Goal: Task Accomplishment & Management: Manage account settings

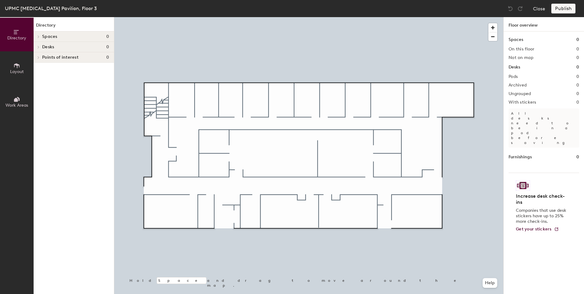
click at [23, 66] on button "Layout" at bounding box center [17, 68] width 34 height 34
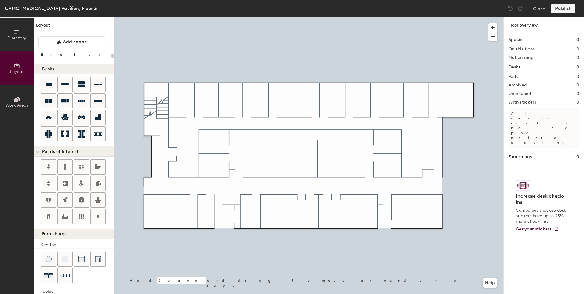
click at [266, 172] on div "Directory Layout Work Areas Layout Add space Resize Desks Points of Interest Fu…" at bounding box center [292, 155] width 584 height 277
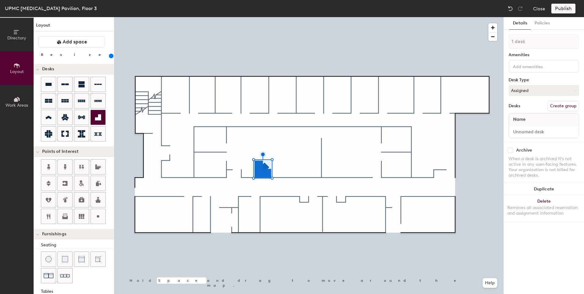
click at [97, 121] on div at bounding box center [98, 117] width 15 height 15
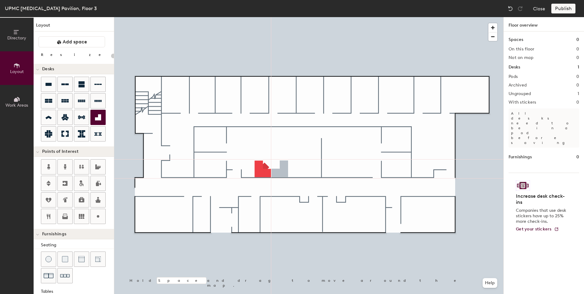
click at [279, 171] on div "Directory Layout Work Areas Layout Add space Resize Desks Points of Interest Fu…" at bounding box center [292, 155] width 584 height 277
click at [97, 121] on div at bounding box center [98, 117] width 15 height 15
click at [98, 116] on icon at bounding box center [97, 117] width 7 height 7
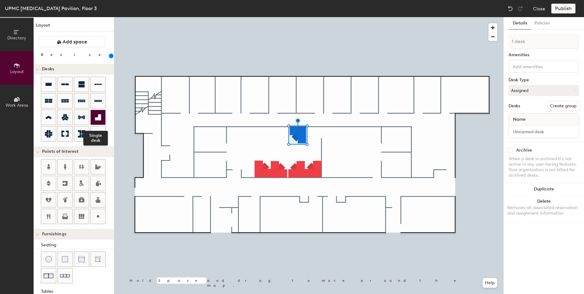
click at [100, 117] on icon at bounding box center [98, 117] width 6 height 6
click at [97, 116] on icon at bounding box center [97, 117] width 7 height 7
click at [102, 117] on div at bounding box center [98, 117] width 15 height 15
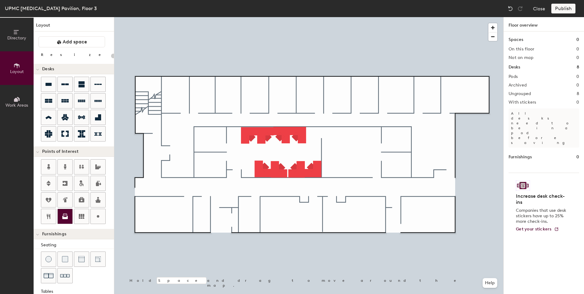
click at [67, 215] on icon at bounding box center [64, 216] width 7 height 7
click at [92, 119] on div at bounding box center [98, 117] width 15 height 15
click at [99, 120] on icon at bounding box center [97, 117] width 7 height 7
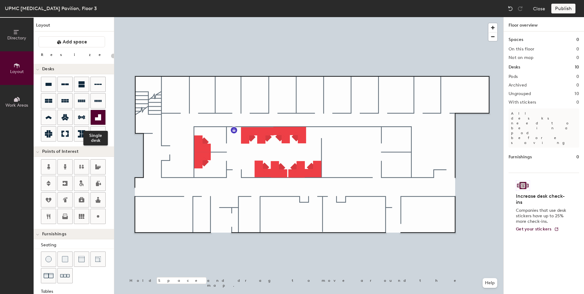
click at [98, 121] on icon at bounding box center [97, 117] width 7 height 7
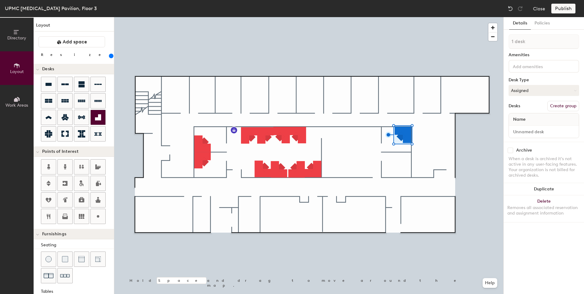
click at [103, 117] on div at bounding box center [98, 117] width 15 height 15
type input "280"
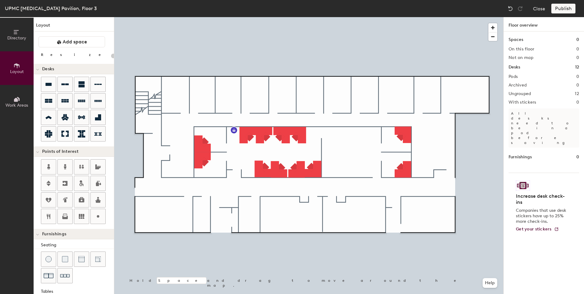
click at [263, 205] on div "Directory Layout Work Areas Layout Add space Resize Desks Points of Interest Fu…" at bounding box center [292, 155] width 584 height 277
click at [100, 170] on icon at bounding box center [97, 166] width 7 height 7
type input "20"
type input "Men's toilet"
click at [101, 166] on icon at bounding box center [99, 166] width 4 height 1
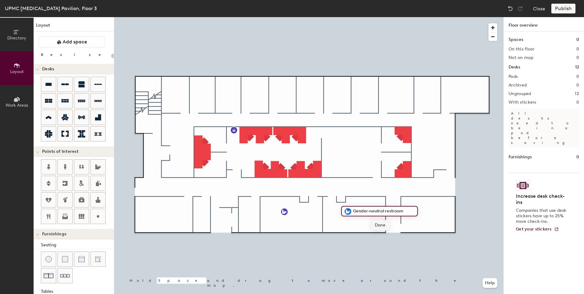
type input "20"
type input "Women's toilet"
click at [69, 182] on div at bounding box center [65, 183] width 15 height 15
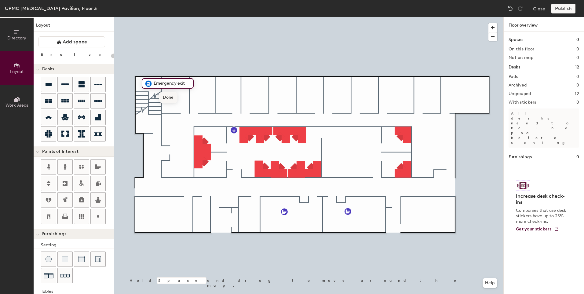
click at [165, 98] on span "Done" at bounding box center [168, 97] width 18 height 10
click at [50, 217] on icon at bounding box center [48, 216] width 7 height 7
click at [175, 143] on span "Done" at bounding box center [176, 141] width 18 height 10
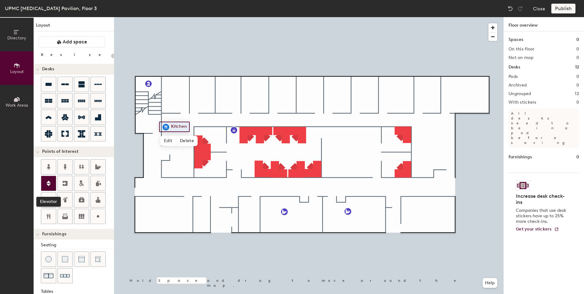
click at [53, 184] on div at bounding box center [48, 183] width 15 height 15
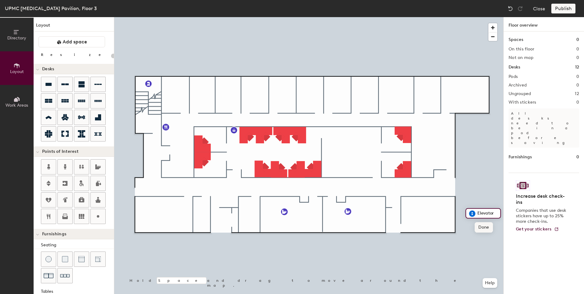
click at [487, 227] on span "Done" at bounding box center [484, 227] width 18 height 10
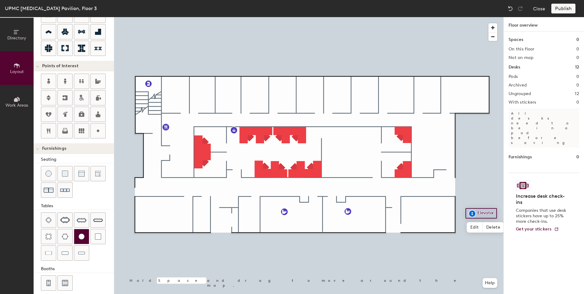
scroll to position [92, 0]
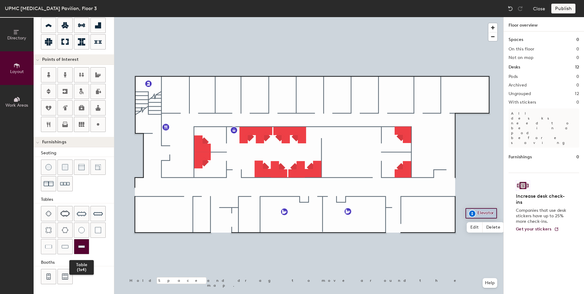
click at [86, 246] on div at bounding box center [81, 246] width 15 height 15
click at [84, 248] on img at bounding box center [81, 247] width 7 height 6
type input "20"
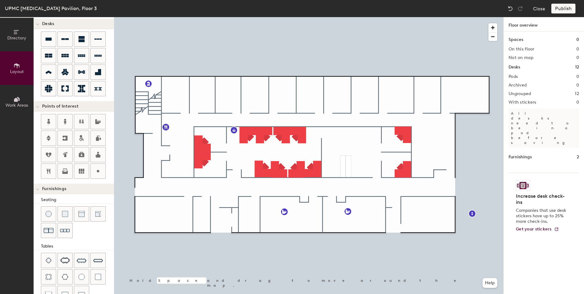
scroll to position [0, 0]
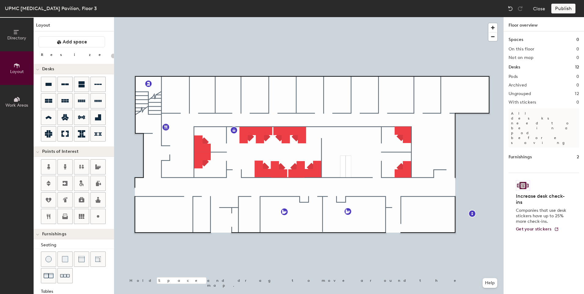
click at [18, 105] on span "Work Areas" at bounding box center [17, 105] width 23 height 5
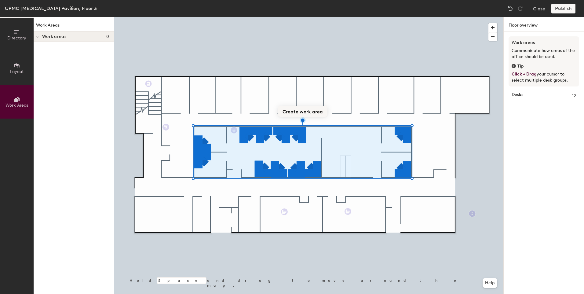
click at [300, 111] on button "Create work area" at bounding box center [303, 111] width 50 height 11
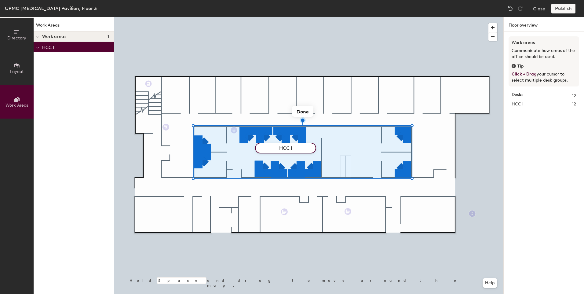
type input "HCC IT"
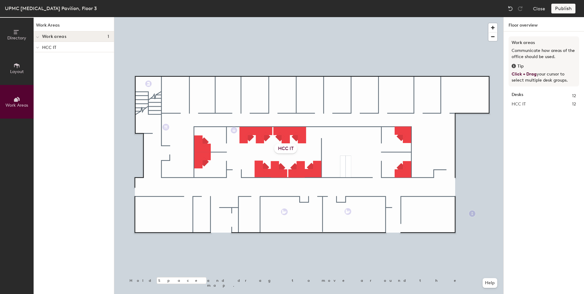
click at [537, 104] on div "HCC IT 12" at bounding box center [544, 104] width 64 height 7
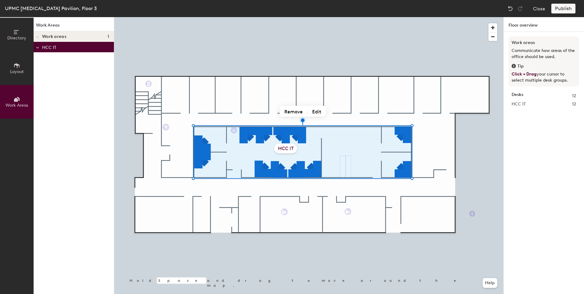
click at [19, 33] on icon at bounding box center [16, 32] width 7 height 7
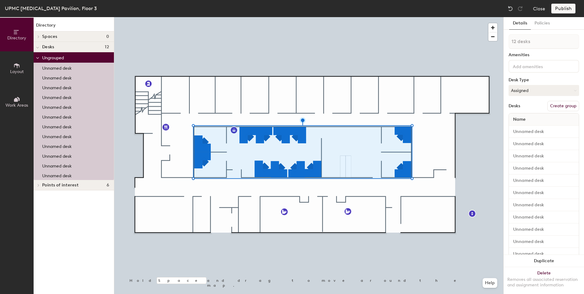
type input "1 desk"
click at [57, 69] on p "Unnamed desk" at bounding box center [57, 67] width 30 height 7
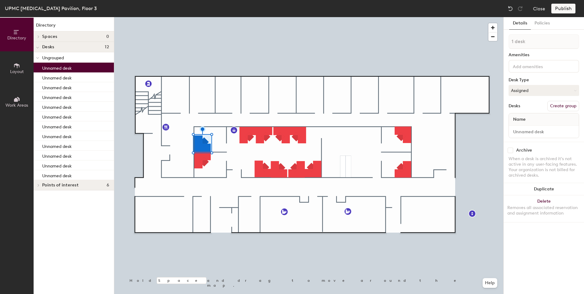
click at [564, 107] on button "Create group" at bounding box center [564, 106] width 32 height 10
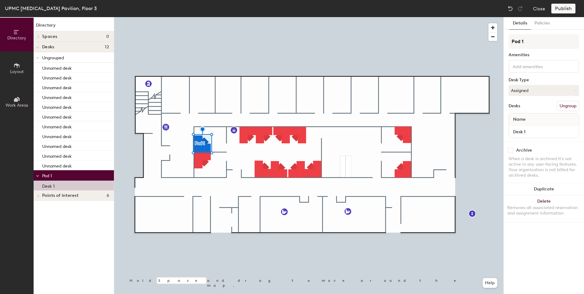
drag, startPoint x: 532, startPoint y: 44, endPoint x: 505, endPoint y: 41, distance: 27.3
click at [505, 41] on div "Details Policies Pod 1 Amenities Desk Type Assigned Desks Ungroup Name Desk 1 A…" at bounding box center [544, 155] width 80 height 277
type input "HCC IT"
click at [545, 134] on input "Desk 1" at bounding box center [544, 131] width 68 height 9
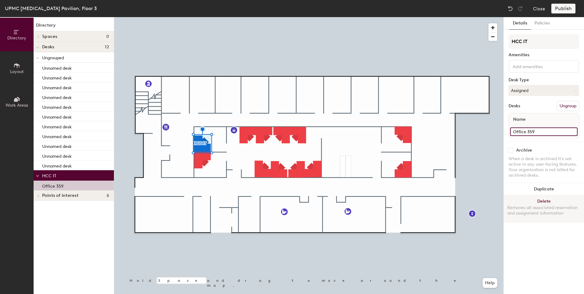
type input "Office 359"
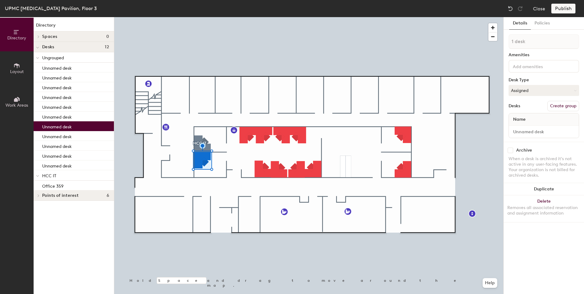
click at [560, 103] on button "Create group" at bounding box center [564, 106] width 32 height 10
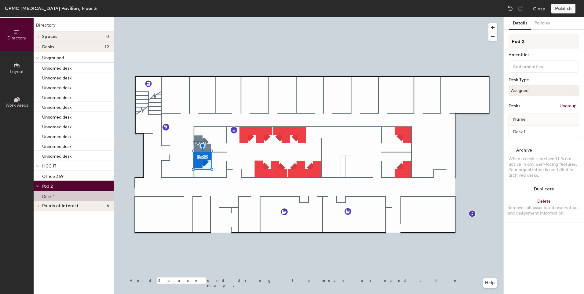
drag, startPoint x: 534, startPoint y: 40, endPoint x: 505, endPoint y: 40, distance: 29.0
click at [505, 40] on div "Details Policies Pod 2 Amenities Desk Type Assigned Desks Ungroup Name Desk 1 A…" at bounding box center [544, 155] width 80 height 277
click at [563, 105] on button "Ungroup" at bounding box center [568, 106] width 22 height 10
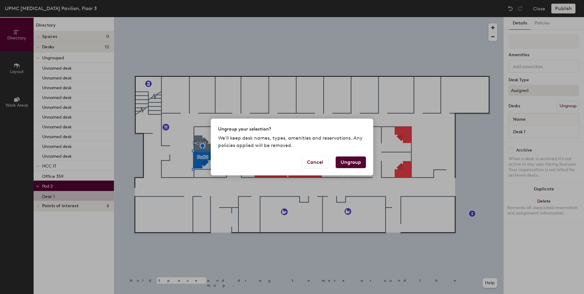
click at [352, 162] on button "Ungroup" at bounding box center [351, 162] width 30 height 12
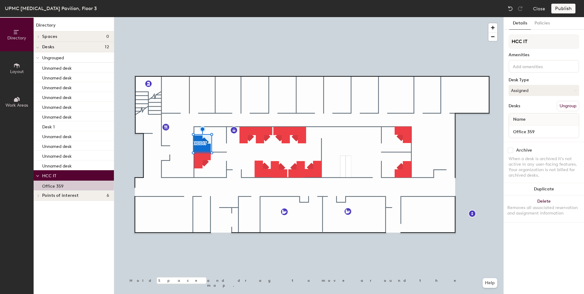
click at [568, 105] on button "Ungroup" at bounding box center [568, 106] width 22 height 10
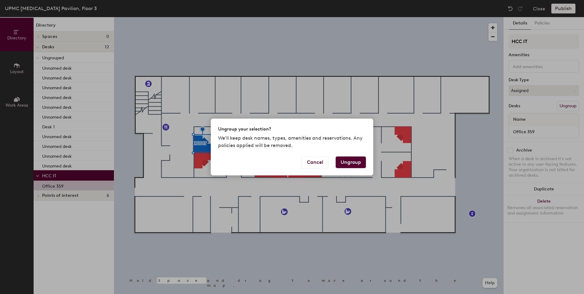
click at [350, 161] on button "Ungroup" at bounding box center [351, 162] width 30 height 12
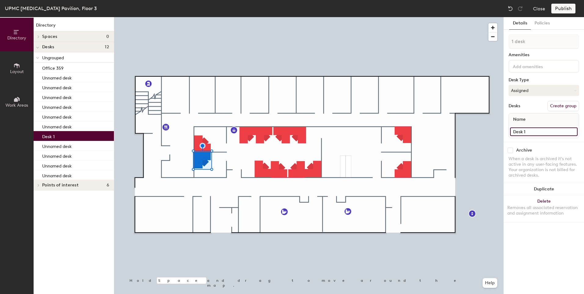
click at [540, 133] on input "Desk 1" at bounding box center [544, 131] width 68 height 9
type input "Office 360"
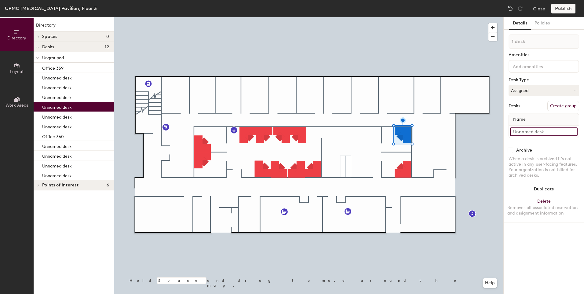
click at [531, 133] on input at bounding box center [544, 131] width 68 height 9
type input "Hoteling Office 357"
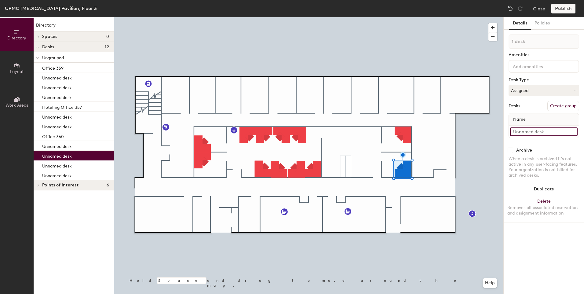
click at [560, 131] on input at bounding box center [544, 131] width 68 height 9
type input "Hoteling Office 354"
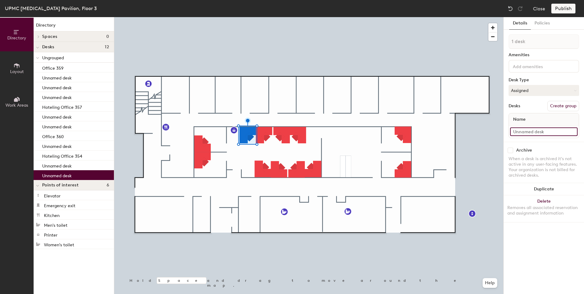
click at [540, 132] on input at bounding box center [544, 131] width 68 height 9
type input "Cube 1"
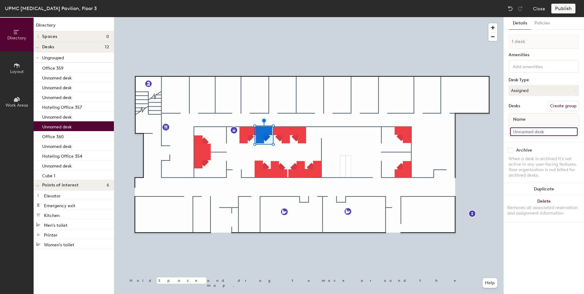
click at [544, 129] on input at bounding box center [544, 131] width 68 height 9
type input "Cube 2"
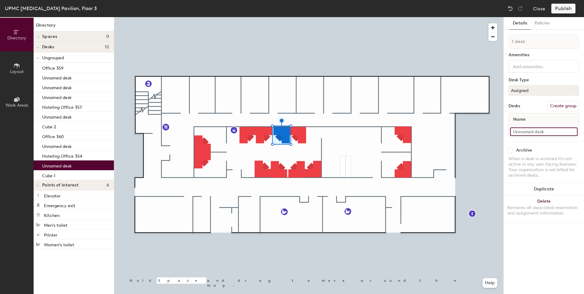
click at [536, 133] on input at bounding box center [544, 131] width 68 height 9
type input "Cube 3"
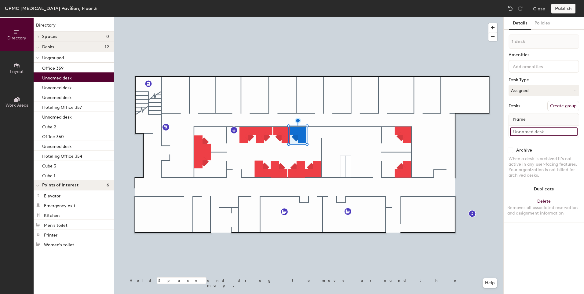
click at [536, 132] on input at bounding box center [544, 131] width 68 height 9
type input "Cube 4"
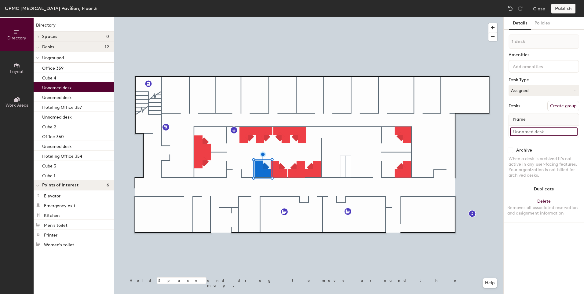
click at [525, 133] on input at bounding box center [544, 131] width 68 height 9
type input "Cube 5"
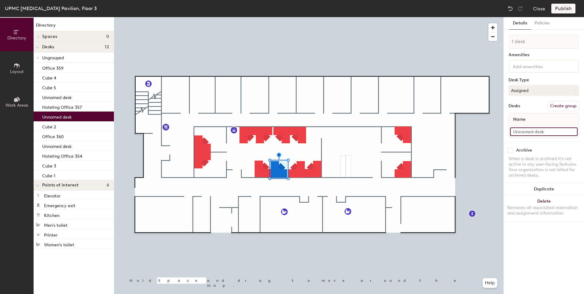
click at [542, 131] on input at bounding box center [544, 131] width 68 height 9
type input "Cube 6"
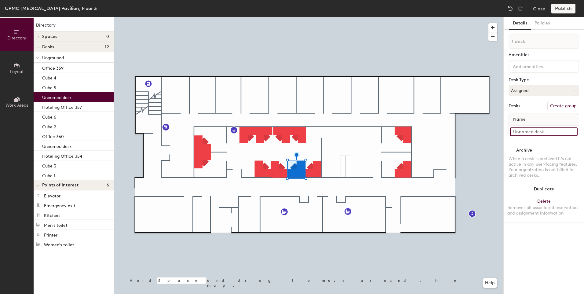
click at [547, 135] on input at bounding box center [544, 131] width 68 height 9
type input "Cube 7"
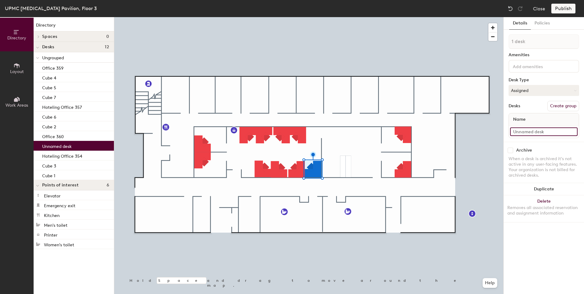
click at [537, 133] on input at bounding box center [544, 131] width 68 height 9
type input "Cube 8"
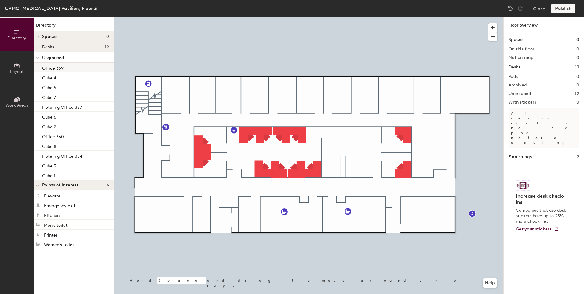
click at [77, 64] on div "Office 359" at bounding box center [74, 68] width 80 height 10
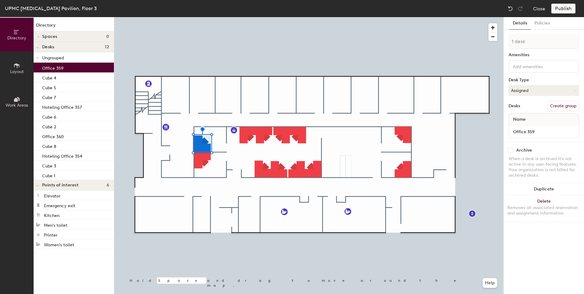
click at [561, 107] on button "Create group" at bounding box center [564, 106] width 32 height 10
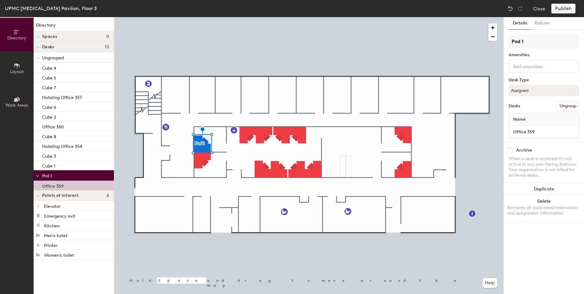
drag, startPoint x: 531, startPoint y: 44, endPoint x: 507, endPoint y: 42, distance: 24.0
click at [507, 42] on div "Details Policies Pod 1 Amenities Desk Type Assigned Desks Ungroup Name Office 3…" at bounding box center [544, 155] width 80 height 277
type input "HCCIT"
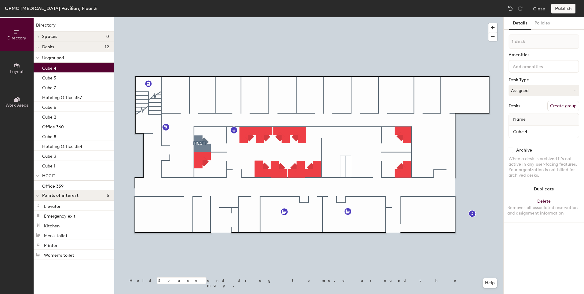
click at [62, 68] on div "Cube 4" at bounding box center [74, 68] width 80 height 10
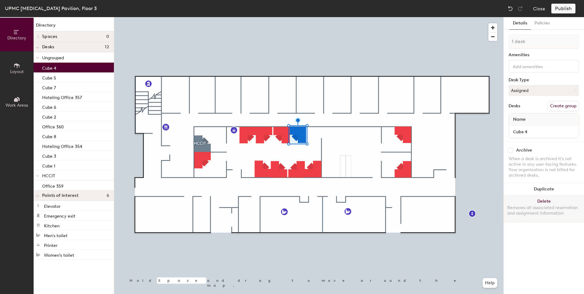
click at [549, 200] on button "Delete Removes all associated reservation and assignment information" at bounding box center [544, 208] width 80 height 27
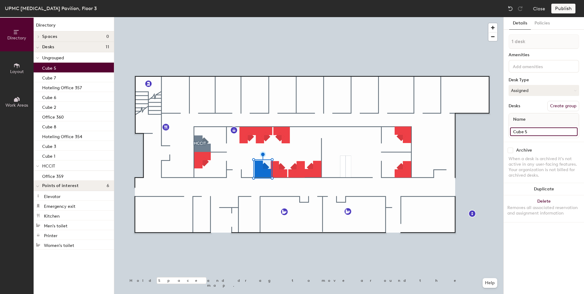
click at [534, 132] on input "Cube 5" at bounding box center [544, 131] width 68 height 9
click at [535, 132] on input "Cube 5" at bounding box center [544, 131] width 68 height 9
type input "Cube 4"
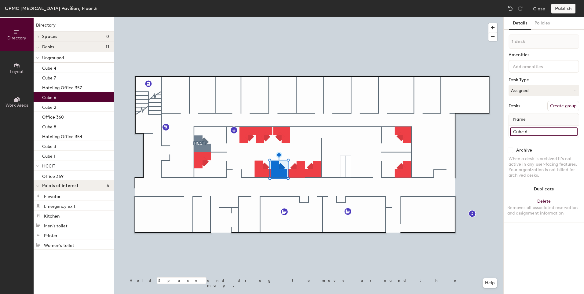
click at [533, 132] on input "Cube 6" at bounding box center [544, 131] width 68 height 9
type input "Cube 5"
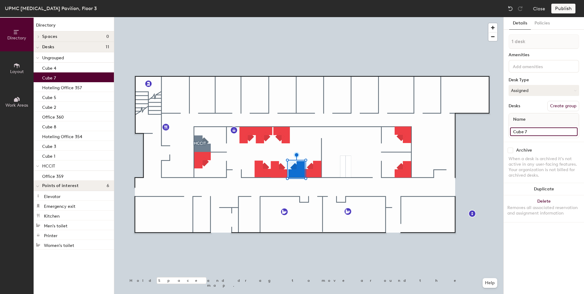
click at [533, 133] on input "Cube 7" at bounding box center [544, 131] width 68 height 9
type input "Cube 6"
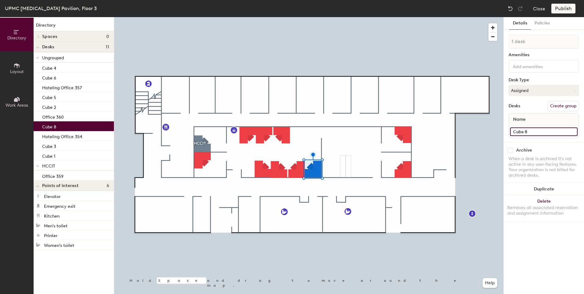
click at [531, 130] on input "Cube 8" at bounding box center [544, 131] width 68 height 9
click at [531, 131] on input "Cube 8" at bounding box center [544, 131] width 68 height 9
type input "Cube 7"
click at [529, 68] on input at bounding box center [539, 65] width 55 height 7
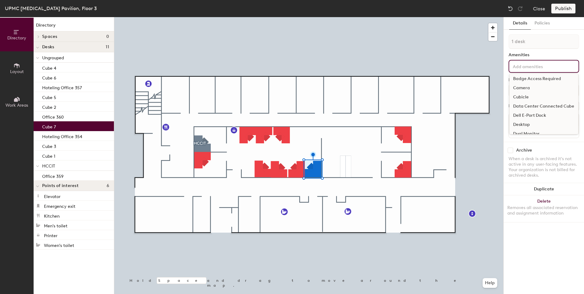
scroll to position [40, 0]
click at [535, 105] on div "Dual Monitor" at bounding box center [544, 105] width 69 height 9
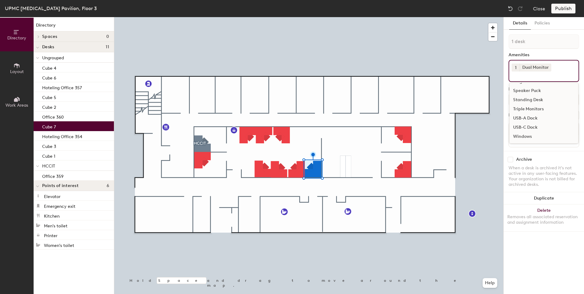
scroll to position [192, 0]
click at [529, 126] on div "USB-C Dock" at bounding box center [544, 127] width 69 height 9
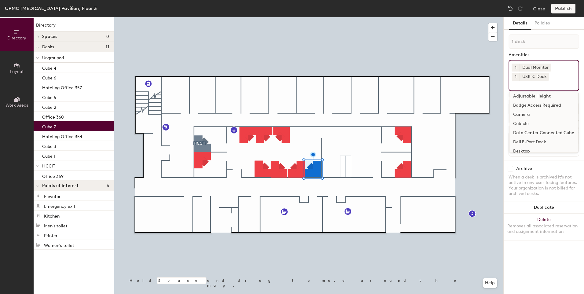
scroll to position [0, 0]
click at [529, 116] on div "Camera" at bounding box center [544, 117] width 69 height 9
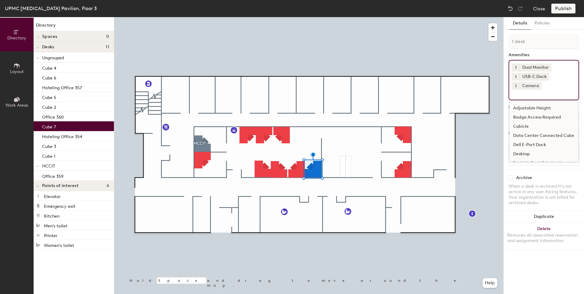
click at [487, 17] on div at bounding box center [308, 17] width 389 height 0
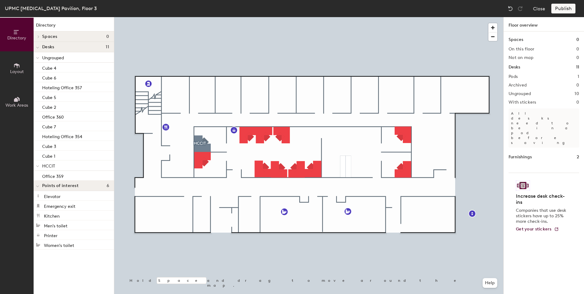
click at [21, 97] on button "Work Areas" at bounding box center [17, 102] width 34 height 34
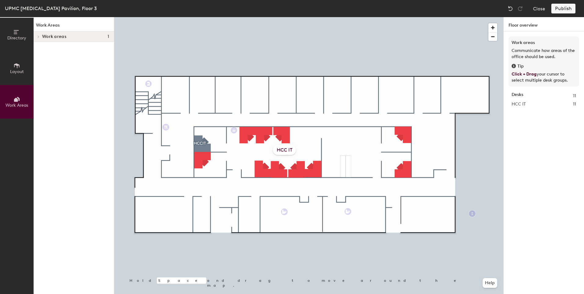
click at [289, 150] on div "HCC IT" at bounding box center [284, 150] width 23 height 10
click at [18, 38] on span "Directory" at bounding box center [16, 37] width 19 height 5
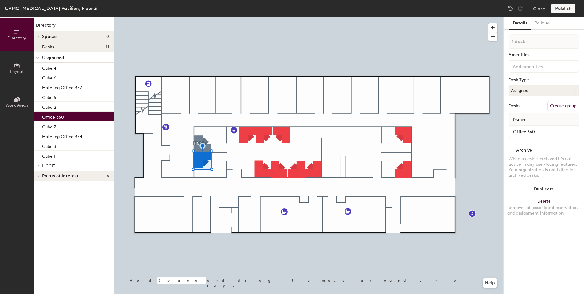
click at [562, 103] on button "Create group" at bounding box center [564, 106] width 32 height 10
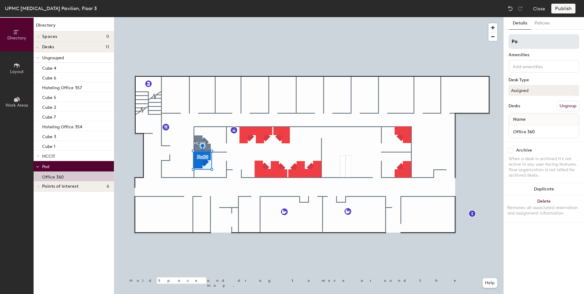
type input "P"
type input "HCCIT"
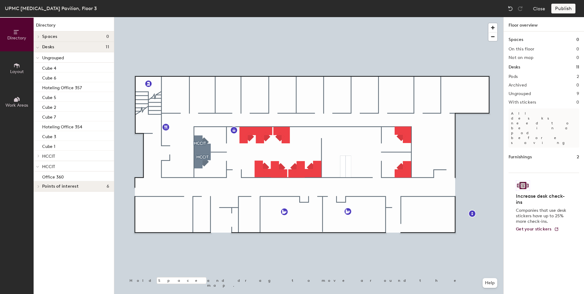
click at [11, 101] on button "Work Areas" at bounding box center [17, 102] width 34 height 34
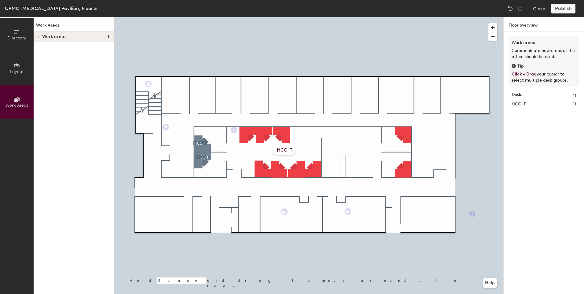
click at [41, 36] on div at bounding box center [38, 36] width 7 height 3
click at [38, 45] on div at bounding box center [38, 47] width 8 height 10
click at [48, 56] on span "HCCIT" at bounding box center [53, 57] width 13 height 5
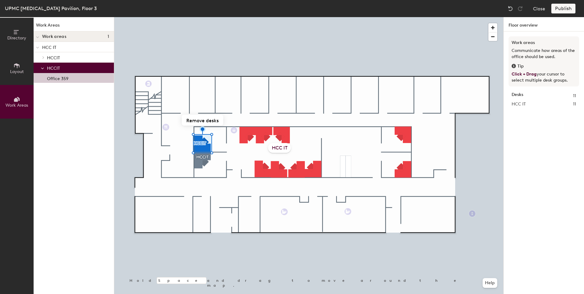
click at [48, 56] on span "HCCIT" at bounding box center [53, 57] width 13 height 5
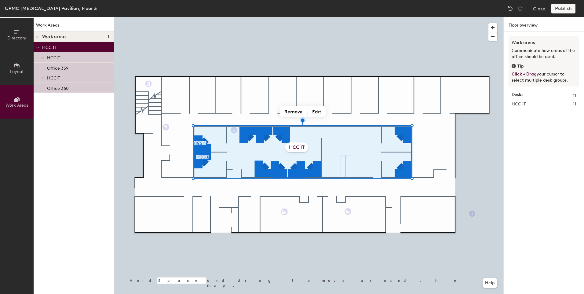
click at [17, 30] on icon at bounding box center [16, 32] width 5 height 4
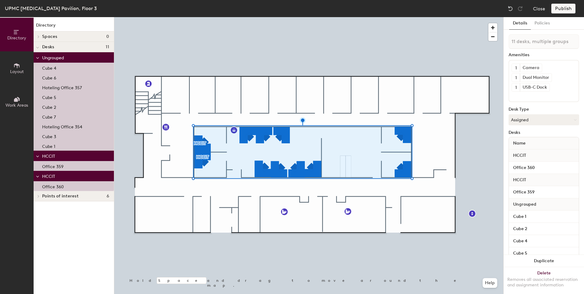
click at [536, 157] on div "HCCIT" at bounding box center [544, 155] width 70 height 12
click at [531, 131] on div "Desks" at bounding box center [544, 132] width 71 height 5
type input "1 desk"
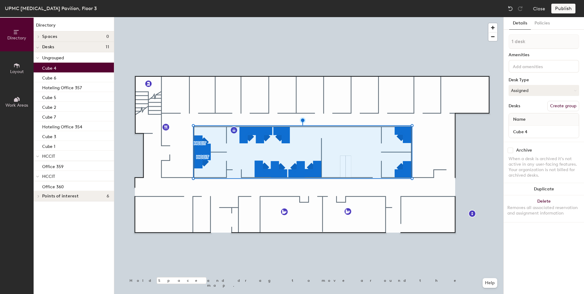
click at [52, 71] on p "Cube 4" at bounding box center [49, 67] width 14 height 7
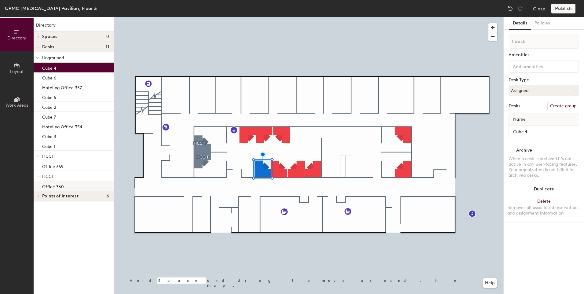
click at [63, 189] on p "Office 360" at bounding box center [53, 185] width 22 height 7
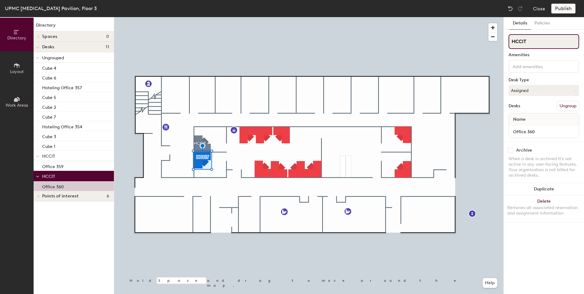
click at [495, 43] on div "Directory Layout Work Areas Directory Spaces 0 Desks 11 Ungrouped Cube 4 Cube 6…" at bounding box center [292, 155] width 584 height 277
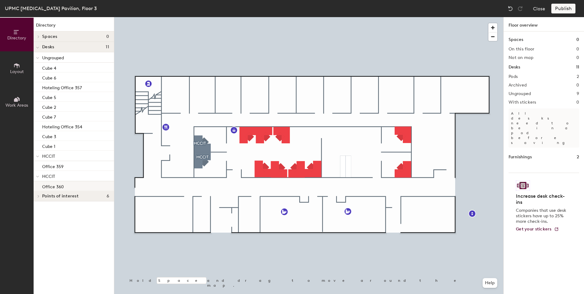
click at [58, 186] on p "Office 360" at bounding box center [53, 185] width 22 height 7
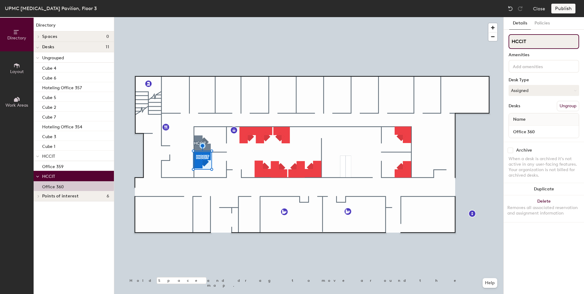
click at [479, 42] on div "Directory Layout Work Areas Directory Spaces 0 Desks 11 Ungrouped Cube 4 Cube 6…" at bounding box center [292, 155] width 584 height 277
click at [471, 41] on div "Directory Layout Work Areas Directory Spaces 0 Desks 11 Ungrouped Cube 4 Cube 6…" at bounding box center [292, 155] width 584 height 277
click at [542, 46] on input "HCCIT" at bounding box center [544, 41] width 71 height 15
drag, startPoint x: 542, startPoint y: 46, endPoint x: 505, endPoint y: 45, distance: 37.0
click at [505, 45] on div "Details Policies HCCIT Amenities Desk Type Assigned Desks Ungroup Name Office 3…" at bounding box center [544, 155] width 80 height 277
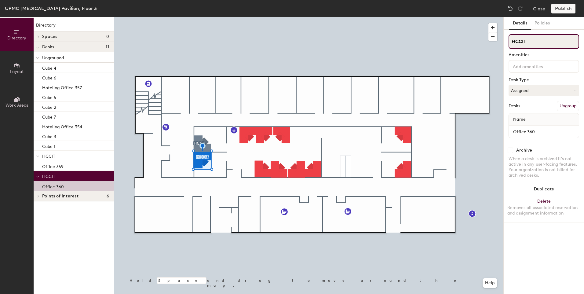
drag, startPoint x: 529, startPoint y: 40, endPoint x: 510, endPoint y: 41, distance: 18.6
click at [510, 41] on input "HCCIT" at bounding box center [544, 41] width 71 height 15
click at [541, 64] on input at bounding box center [539, 65] width 55 height 7
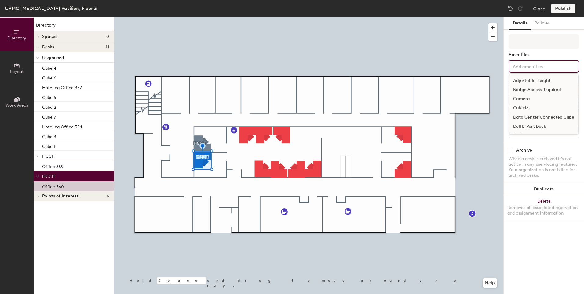
click at [552, 151] on div "Archive" at bounding box center [544, 151] width 71 height 6
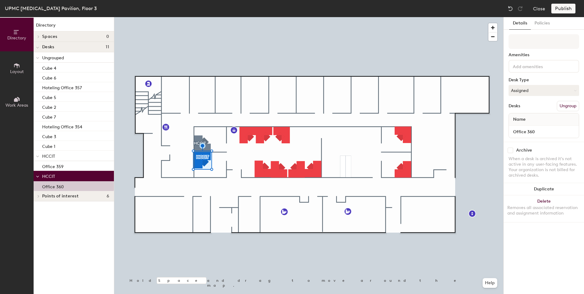
click at [570, 104] on button "Ungroup" at bounding box center [568, 106] width 22 height 10
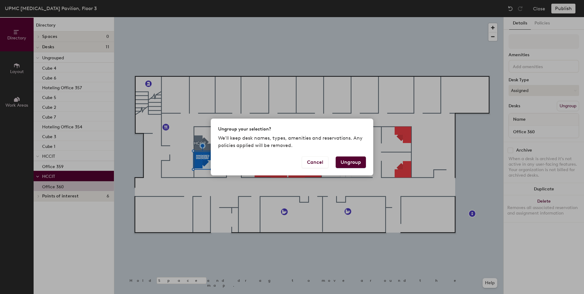
click at [352, 164] on button "Ungroup" at bounding box center [351, 162] width 30 height 12
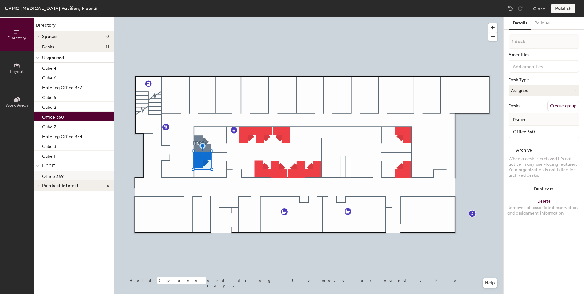
click at [72, 173] on div "Office 359" at bounding box center [74, 176] width 80 height 10
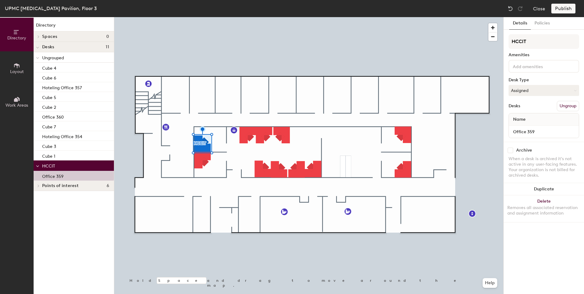
click at [562, 106] on button "Ungroup" at bounding box center [568, 106] width 22 height 10
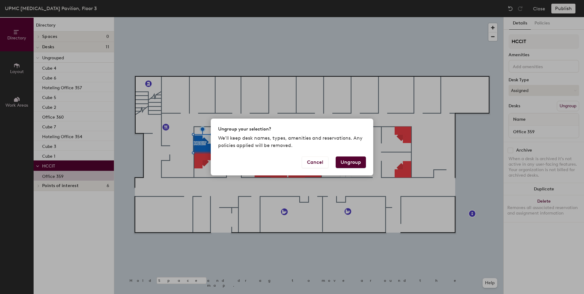
click at [352, 165] on button "Ungroup" at bounding box center [351, 162] width 30 height 12
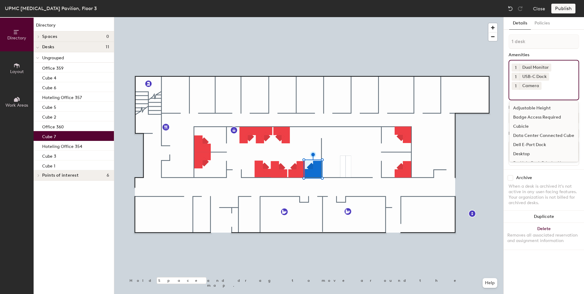
drag, startPoint x: 547, startPoint y: 95, endPoint x: 504, endPoint y: 58, distance: 56.6
click at [504, 58] on div "Details Policies 1 desk Amenities 1 Dual Monitor 1 USB-C Dock 1 Camera Adjustab…" at bounding box center [544, 155] width 80 height 277
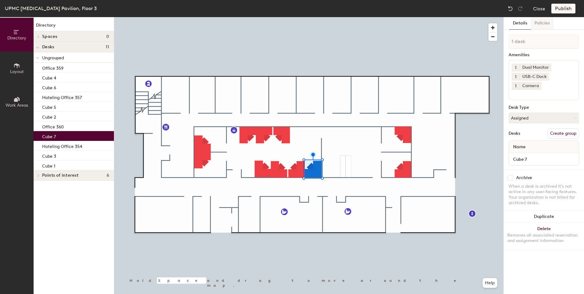
click at [540, 26] on button "Policies" at bounding box center [542, 23] width 23 height 13
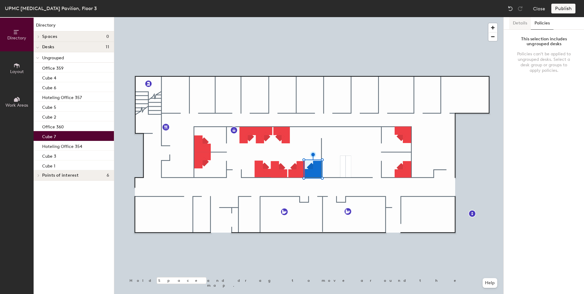
click at [521, 27] on button "Details" at bounding box center [520, 23] width 22 height 13
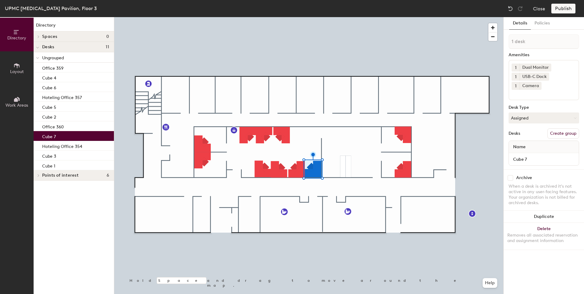
click at [16, 97] on icon at bounding box center [16, 99] width 7 height 7
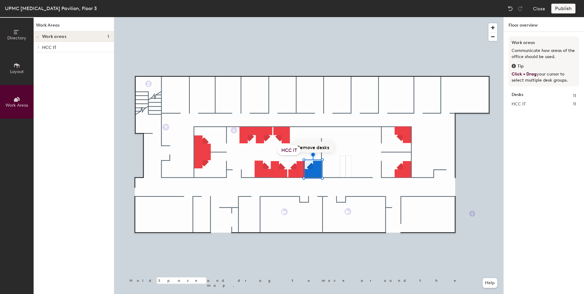
click at [282, 151] on div "HCC IT" at bounding box center [289, 150] width 23 height 10
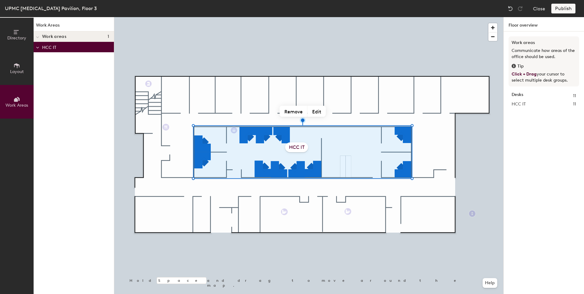
click at [556, 106] on div "HCC IT 11" at bounding box center [544, 104] width 64 height 7
click at [297, 145] on div "HCC IT" at bounding box center [296, 147] width 23 height 10
click at [323, 112] on button "Edit" at bounding box center [317, 111] width 18 height 11
click at [38, 49] on span at bounding box center [37, 47] width 3 height 5
click at [20, 42] on button "Directory" at bounding box center [17, 35] width 34 height 34
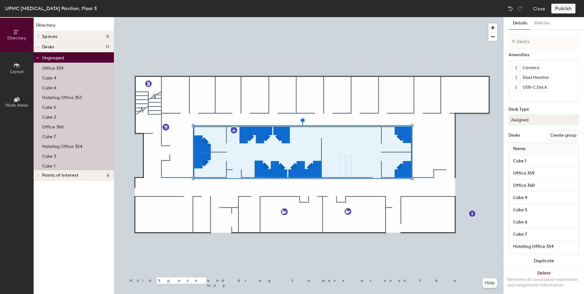
click at [182, 17] on div at bounding box center [308, 17] width 389 height 0
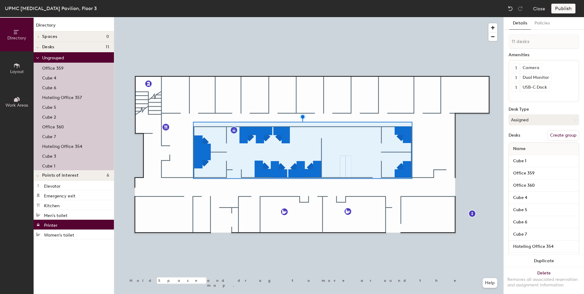
click at [555, 136] on button "Create group" at bounding box center [564, 135] width 32 height 10
type input "P"
type input "HCC IT"
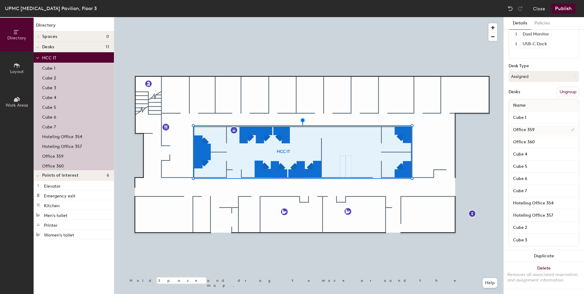
scroll to position [49, 0]
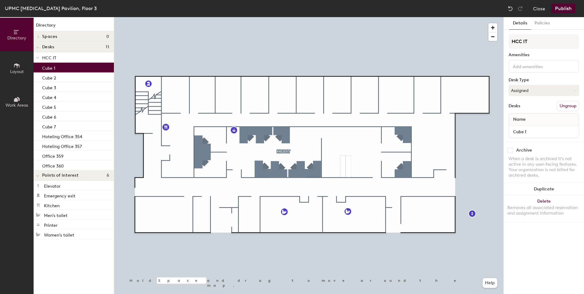
click at [53, 72] on div "Cube 1" at bounding box center [74, 68] width 80 height 10
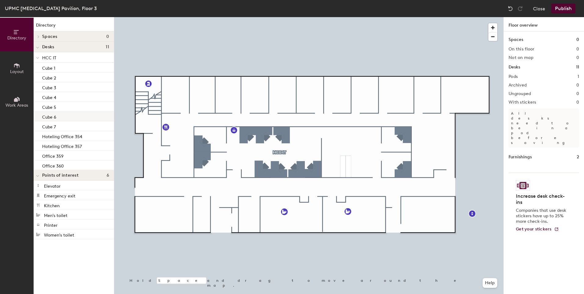
click at [60, 118] on div "Cube 6" at bounding box center [74, 117] width 80 height 10
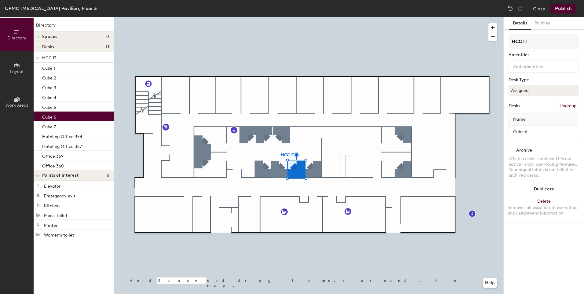
click at [542, 62] on div at bounding box center [544, 66] width 71 height 13
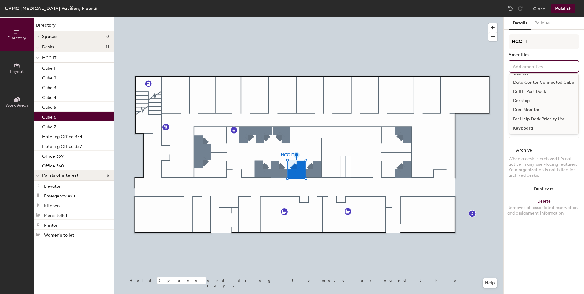
scroll to position [35, 0]
click at [534, 110] on div "Dual Monitor" at bounding box center [544, 109] width 69 height 9
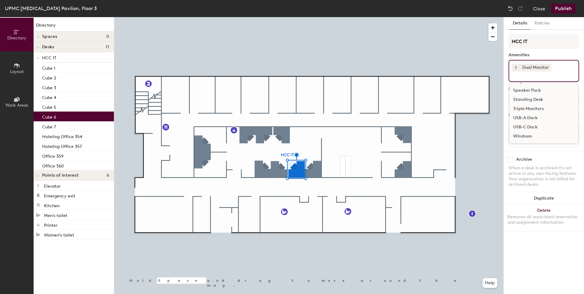
click at [532, 128] on div "USB-C Dock" at bounding box center [544, 127] width 69 height 9
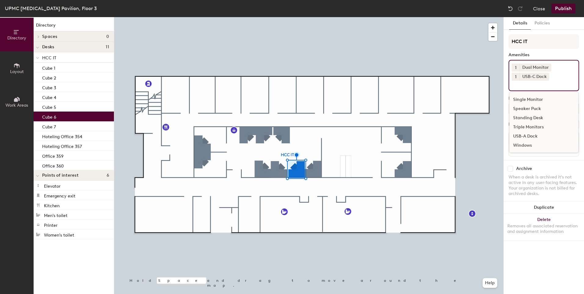
scroll to position [0, 0]
click at [533, 119] on div "Camera" at bounding box center [544, 117] width 69 height 9
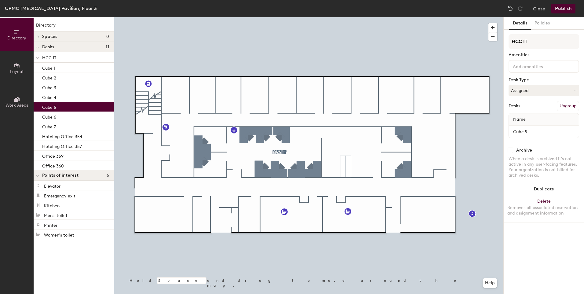
click at [58, 109] on div "Cube 5" at bounding box center [74, 107] width 80 height 10
click at [533, 65] on input at bounding box center [539, 65] width 55 height 7
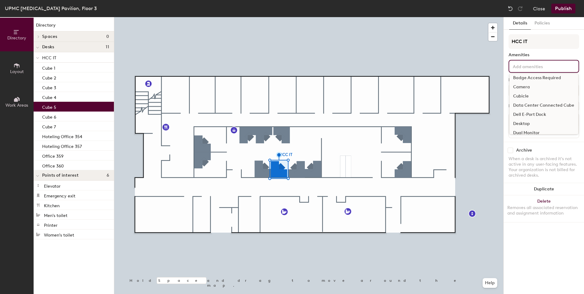
scroll to position [20, 0]
click at [530, 127] on div "Dual Monitor" at bounding box center [544, 124] width 69 height 9
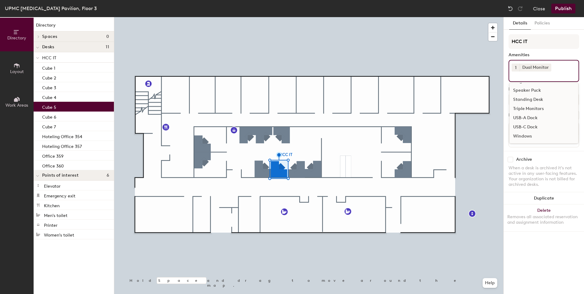
click at [535, 127] on div "USB-C Dock" at bounding box center [544, 127] width 69 height 9
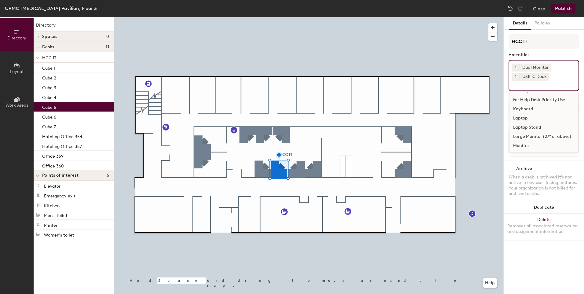
scroll to position [0, 0]
click at [535, 119] on div "Camera" at bounding box center [544, 117] width 69 height 9
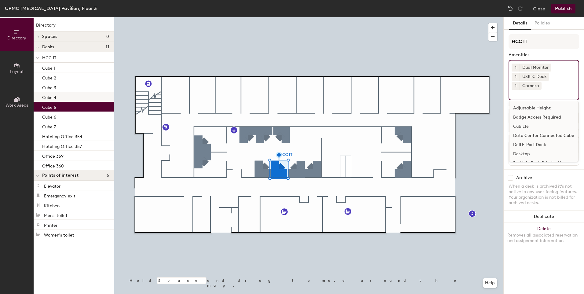
click at [50, 100] on p "Cube 4" at bounding box center [49, 96] width 14 height 7
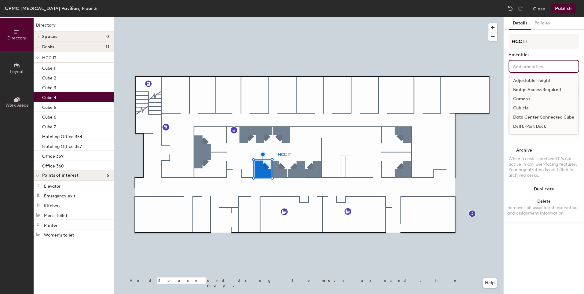
click at [538, 66] on input at bounding box center [539, 65] width 55 height 7
click at [539, 112] on div "Dual Monitor" at bounding box center [544, 112] width 69 height 9
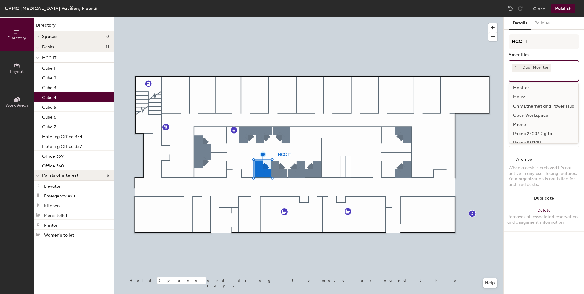
scroll to position [192, 0]
click at [538, 124] on div "USB-C Dock" at bounding box center [544, 127] width 69 height 9
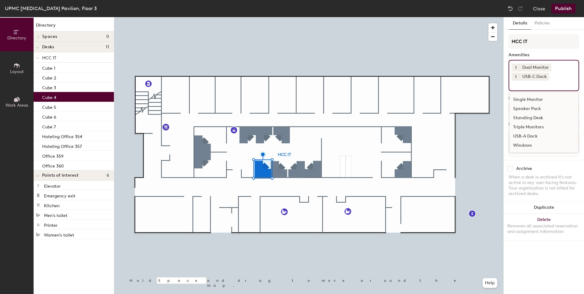
scroll to position [0, 0]
click at [538, 120] on div "Camera" at bounding box center [544, 117] width 69 height 9
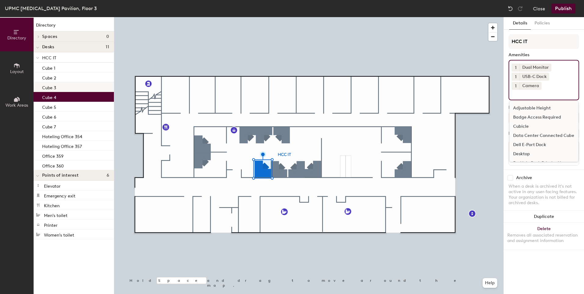
click at [74, 86] on div "Cube 3" at bounding box center [74, 87] width 80 height 10
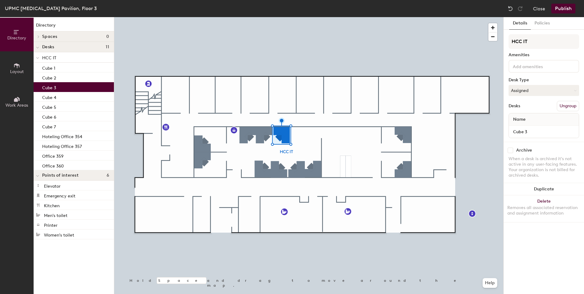
click at [531, 65] on input at bounding box center [539, 65] width 55 height 7
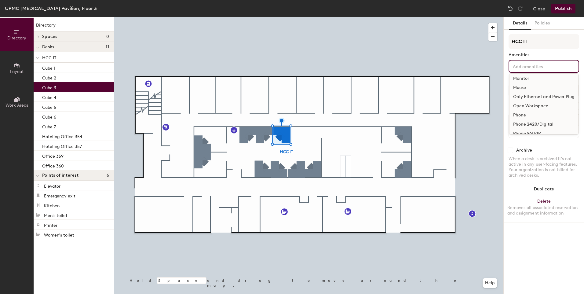
scroll to position [36, 0]
click at [533, 107] on div "Dual Monitor" at bounding box center [544, 109] width 69 height 9
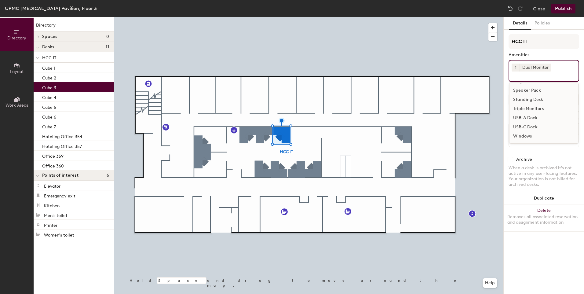
click at [530, 128] on div "USB-C Dock" at bounding box center [544, 127] width 69 height 9
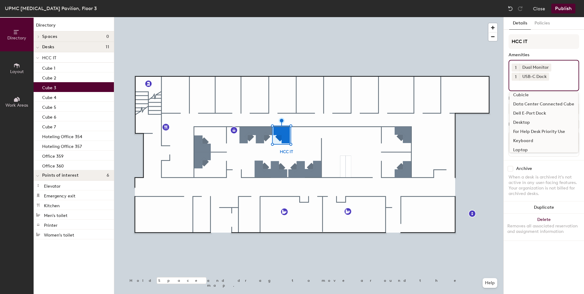
scroll to position [0, 0]
click at [531, 119] on div "Camera" at bounding box center [544, 117] width 69 height 9
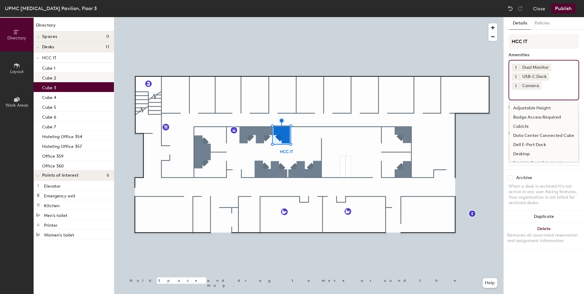
click at [63, 79] on div "Cube 2" at bounding box center [74, 77] width 80 height 10
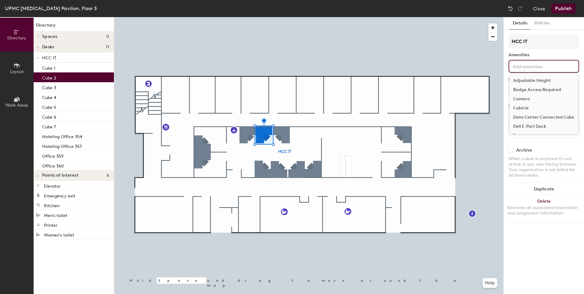
click at [531, 69] on input at bounding box center [539, 65] width 55 height 7
click at [534, 127] on div "Dual Monitor" at bounding box center [544, 127] width 69 height 9
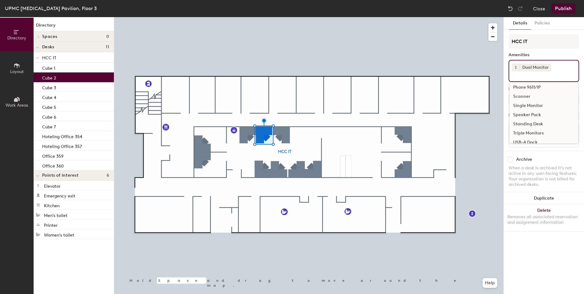
scroll to position [192, 0]
click at [533, 126] on div "USB-C Dock" at bounding box center [544, 127] width 69 height 9
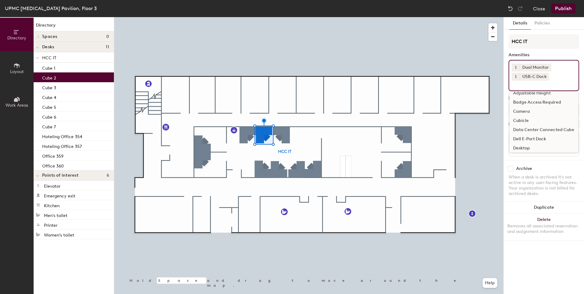
scroll to position [0, 0]
click at [535, 117] on div "Camera" at bounding box center [544, 117] width 69 height 9
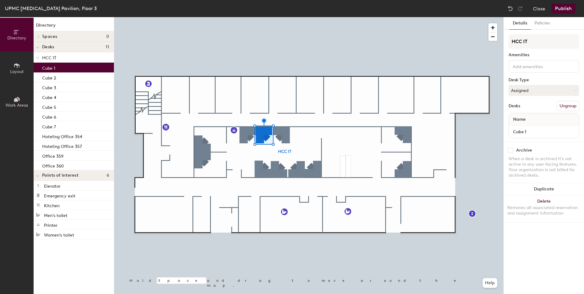
click at [57, 68] on div "Cube 1" at bounding box center [74, 68] width 80 height 10
click at [528, 65] on input at bounding box center [539, 65] width 55 height 7
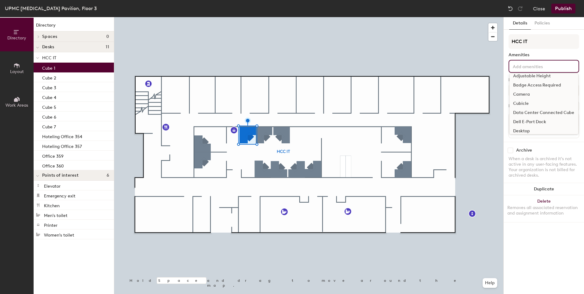
scroll to position [58, 0]
click at [531, 87] on div "Dual Monitor" at bounding box center [544, 87] width 69 height 9
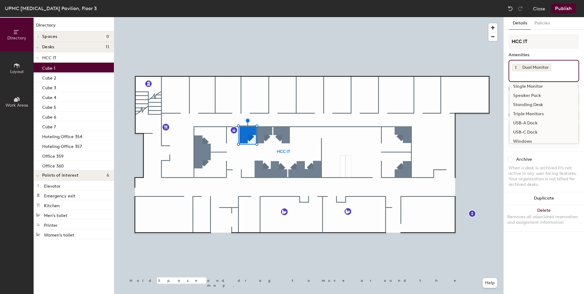
scroll to position [192, 0]
click at [533, 127] on div "USB-C Dock" at bounding box center [544, 127] width 69 height 9
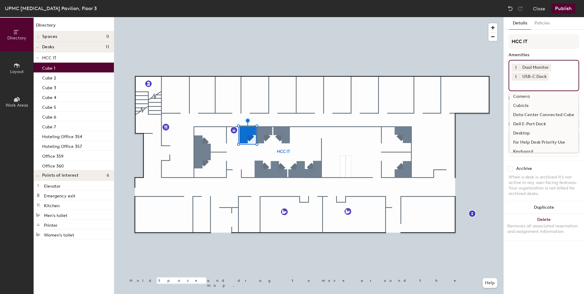
scroll to position [0, 0]
click at [533, 116] on div "Camera" at bounding box center [544, 117] width 69 height 9
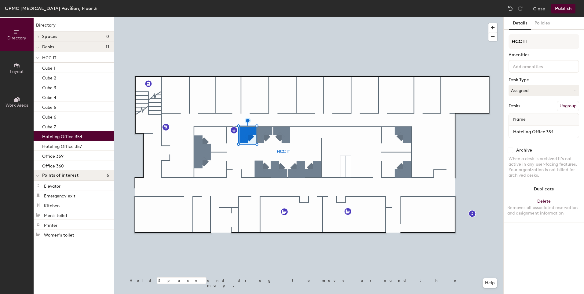
click at [67, 136] on p "Hoteling Office 354" at bounding box center [62, 135] width 40 height 7
click at [545, 66] on input at bounding box center [539, 65] width 55 height 7
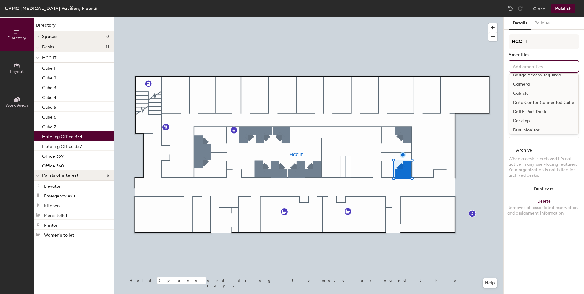
scroll to position [15, 0]
click at [539, 132] on div "Dual Monitor" at bounding box center [544, 129] width 69 height 9
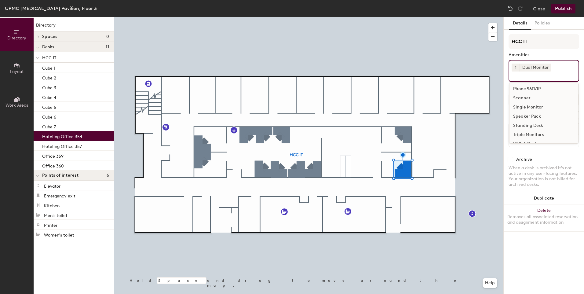
scroll to position [192, 0]
click at [531, 127] on div "USB-C Dock" at bounding box center [544, 127] width 69 height 9
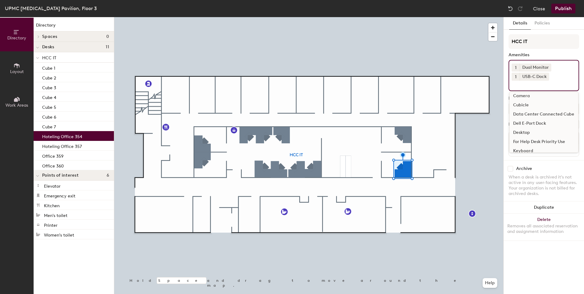
scroll to position [0, 0]
click at [531, 119] on div "Camera" at bounding box center [544, 117] width 69 height 9
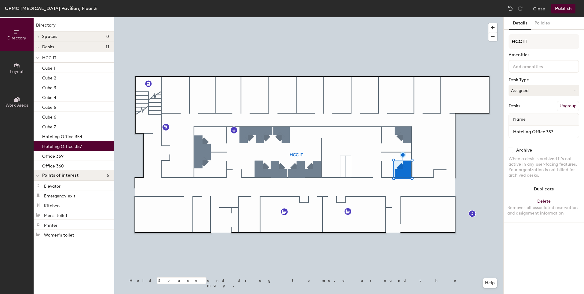
click at [88, 143] on div "Hoteling Office 357" at bounding box center [74, 146] width 80 height 10
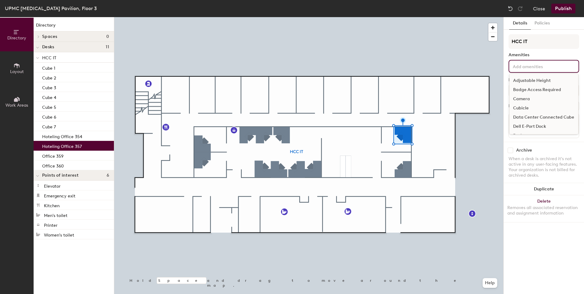
click at [540, 65] on input at bounding box center [539, 65] width 55 height 7
click at [531, 120] on div "Dual Monitor" at bounding box center [544, 120] width 69 height 9
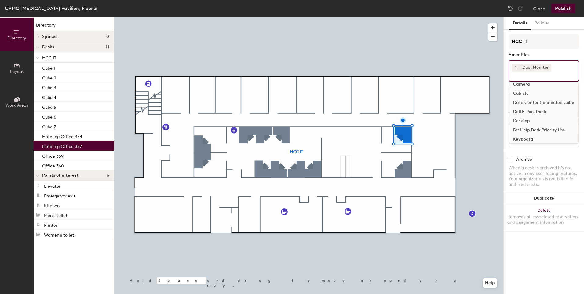
scroll to position [192, 0]
click at [530, 125] on div "USB-C Dock" at bounding box center [544, 127] width 69 height 9
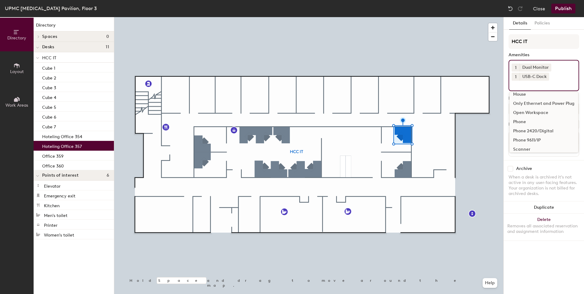
scroll to position [0, 0]
click at [530, 120] on div "Camera" at bounding box center [544, 117] width 69 height 9
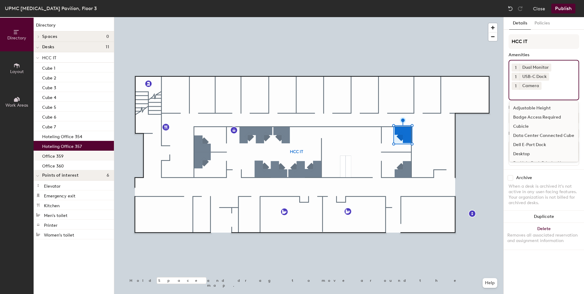
click at [61, 158] on p "Office 359" at bounding box center [52, 155] width 21 height 7
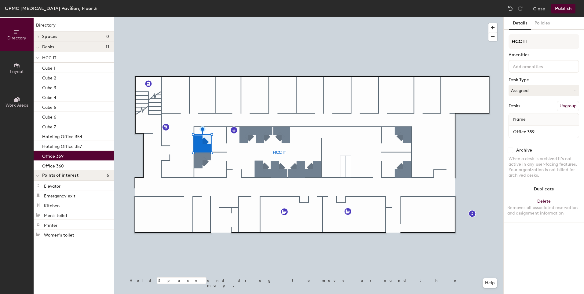
click at [541, 65] on input at bounding box center [539, 65] width 55 height 7
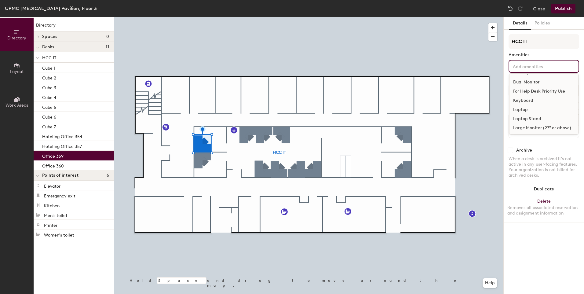
scroll to position [62, 0]
click at [535, 82] on div "Dual Monitor" at bounding box center [544, 82] width 69 height 9
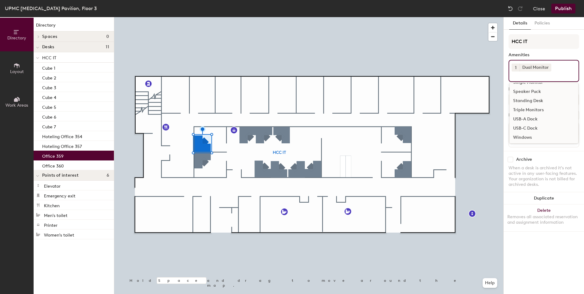
scroll to position [192, 0]
click at [532, 127] on div "USB-C Dock" at bounding box center [544, 127] width 69 height 9
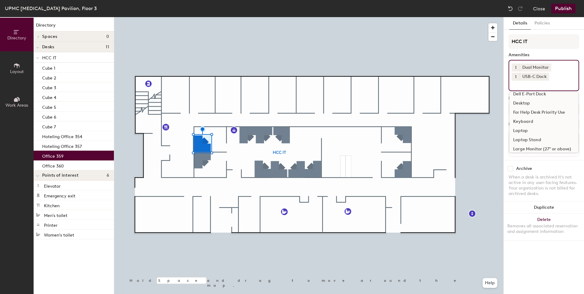
scroll to position [0, 0]
click at [530, 120] on div "Camera" at bounding box center [544, 117] width 69 height 9
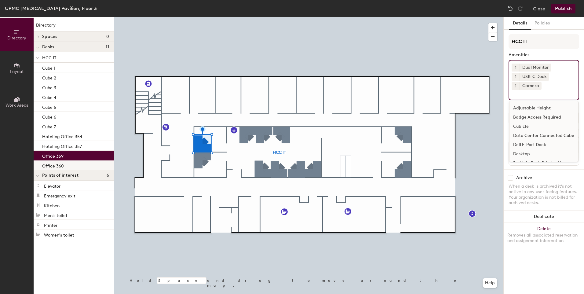
click at [70, 169] on div "Office 360" at bounding box center [74, 165] width 80 height 10
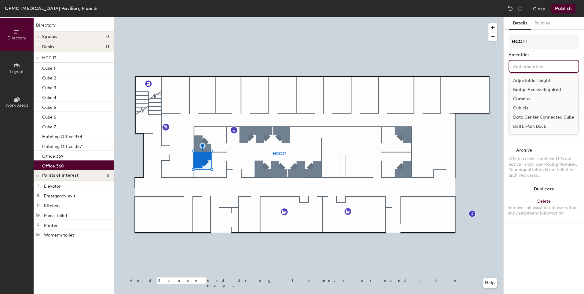
click at [549, 68] on input at bounding box center [539, 65] width 55 height 7
click at [529, 102] on div "Dual Monitor" at bounding box center [544, 100] width 69 height 9
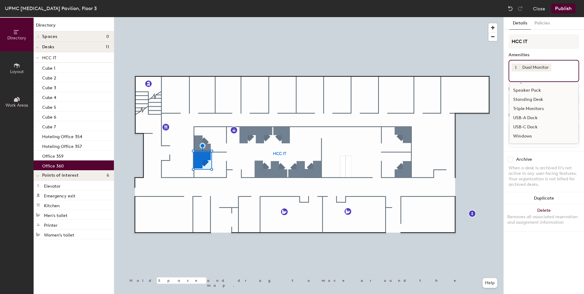
click at [537, 127] on div "USB-C Dock" at bounding box center [544, 127] width 69 height 9
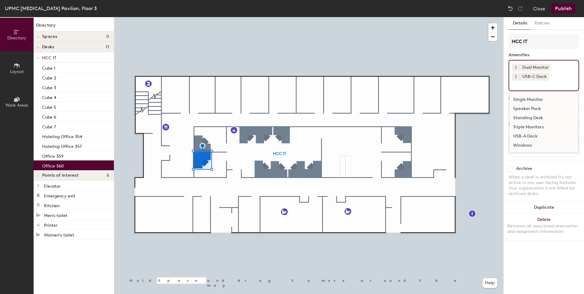
scroll to position [0, 0]
click at [536, 116] on div "Camera" at bounding box center [544, 117] width 69 height 9
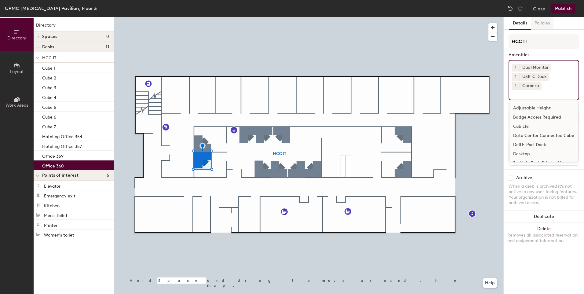
click at [544, 26] on button "Policies" at bounding box center [542, 23] width 23 height 13
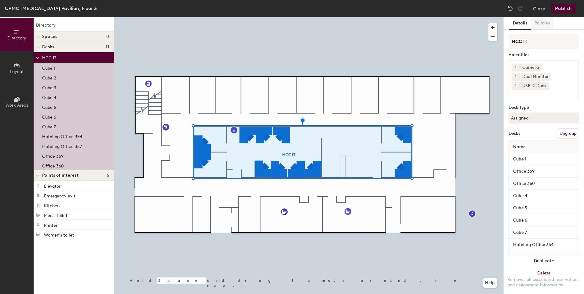
click at [547, 21] on button "Policies" at bounding box center [542, 23] width 23 height 13
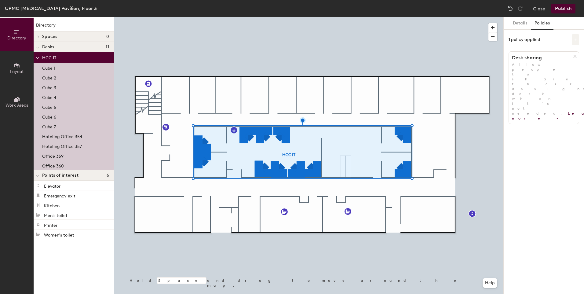
click at [577, 40] on button at bounding box center [575, 39] width 7 height 11
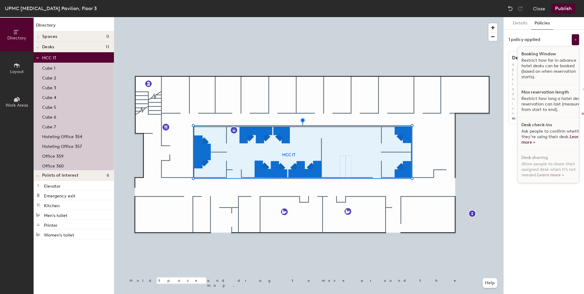
click at [546, 107] on p "Restrict how long a hotel desk reservation can last (measured from start to end…" at bounding box center [553, 104] width 63 height 17
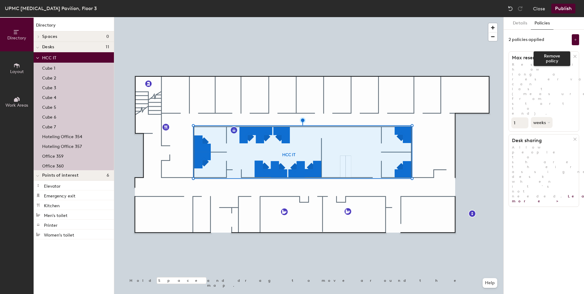
click at [575, 56] on icon at bounding box center [575, 56] width 3 height 3
click at [575, 39] on icon at bounding box center [575, 39] width 3 height 3
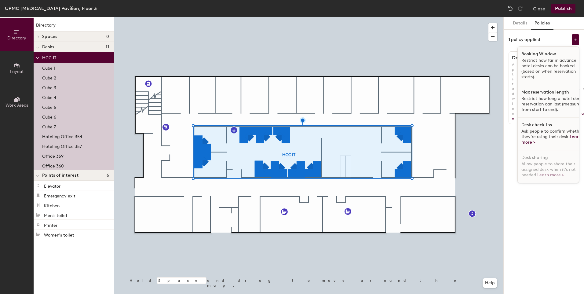
click at [552, 131] on span "Ask people to confirm whether they’re using their desk. Learn more >" at bounding box center [553, 137] width 62 height 16
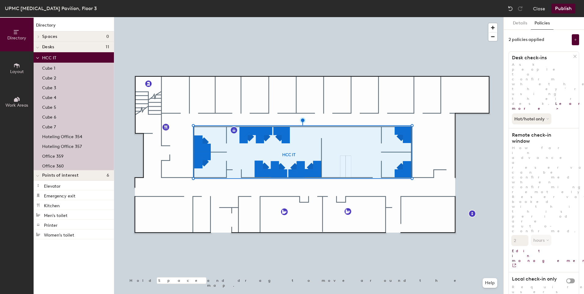
click at [520, 28] on button "Details" at bounding box center [520, 23] width 22 height 13
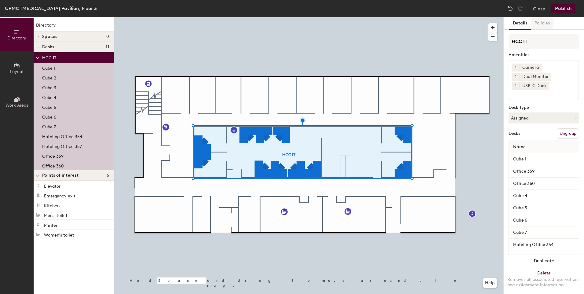
click at [538, 24] on button "Policies" at bounding box center [542, 23] width 23 height 13
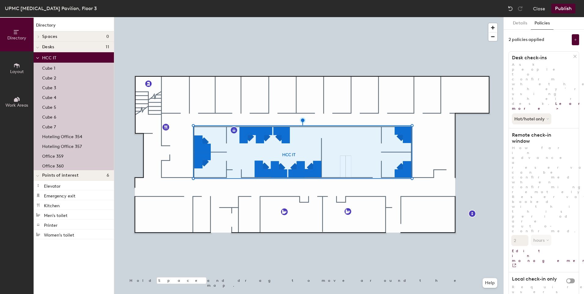
click at [54, 68] on p "Cube 1" at bounding box center [48, 67] width 13 height 7
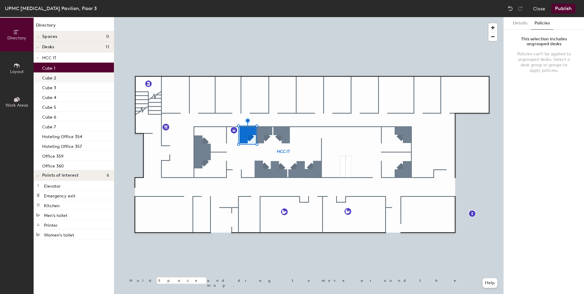
click at [54, 75] on p "Cube 2" at bounding box center [49, 77] width 14 height 7
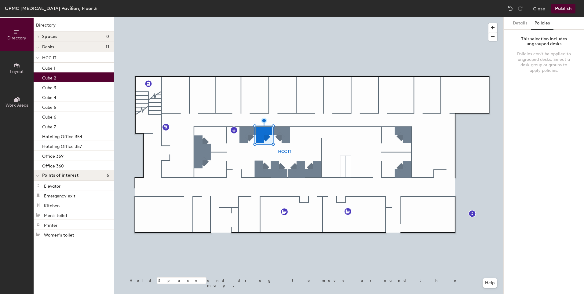
click at [64, 58] on p "HCC IT" at bounding box center [75, 57] width 67 height 8
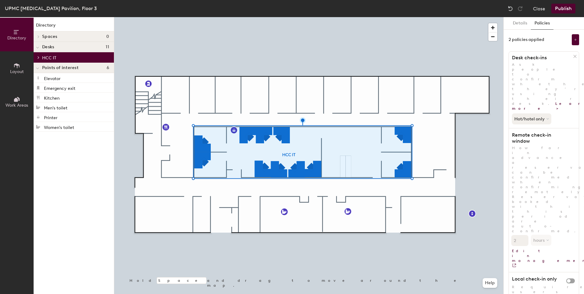
click at [40, 57] on span at bounding box center [37, 57] width 5 height 3
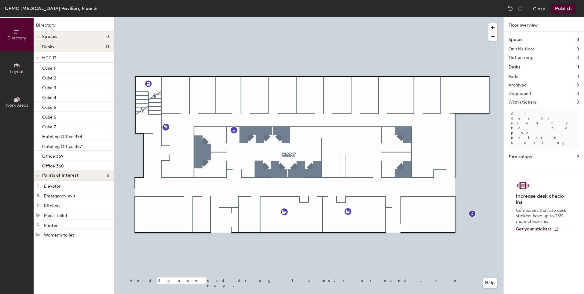
click at [61, 58] on p "HCC IT" at bounding box center [75, 57] width 67 height 8
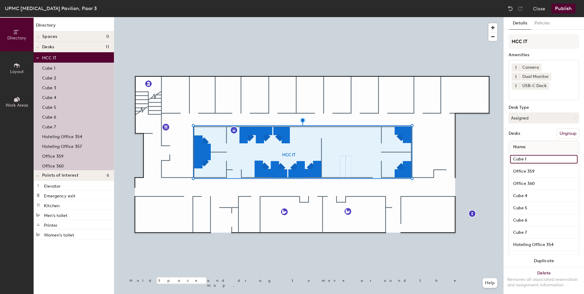
click at [538, 160] on input "Cube 1" at bounding box center [544, 159] width 68 height 9
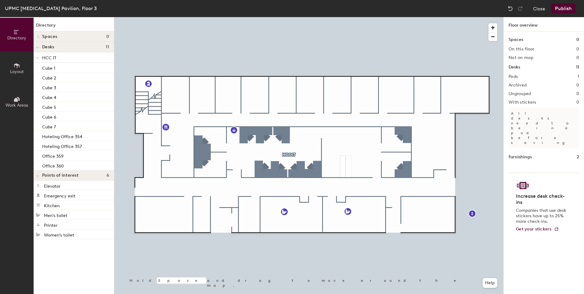
click at [52, 59] on span "HCC IT" at bounding box center [49, 57] width 14 height 5
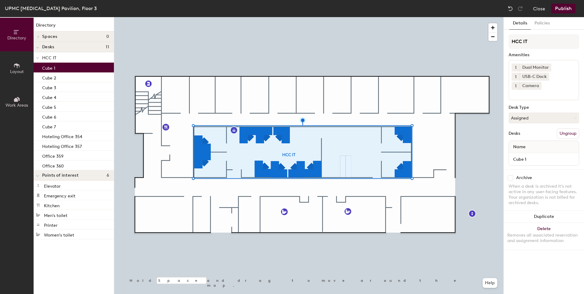
click at [54, 68] on p "Cube 1" at bounding box center [48, 67] width 13 height 7
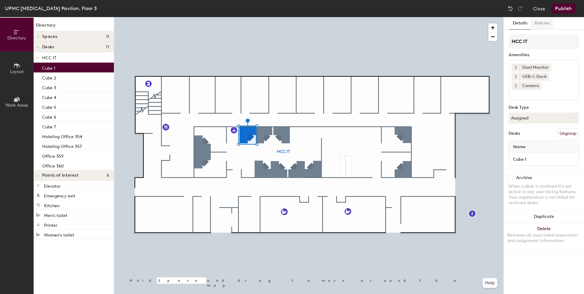
click at [547, 24] on button "Policies" at bounding box center [542, 23] width 23 height 13
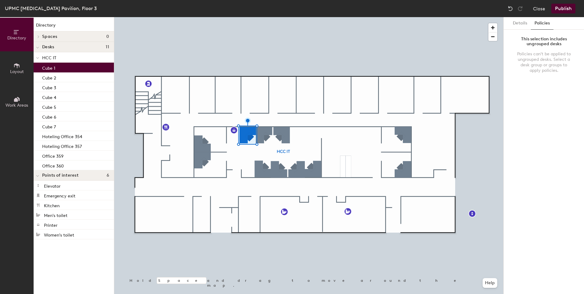
click at [67, 68] on div "Cube 1" at bounding box center [74, 68] width 80 height 10
click at [524, 22] on button "Details" at bounding box center [520, 23] width 22 height 13
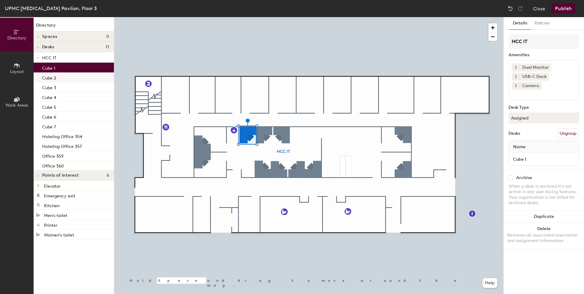
click at [48, 79] on p "Cube 2" at bounding box center [49, 77] width 14 height 7
